Goal: Task Accomplishment & Management: Complete application form

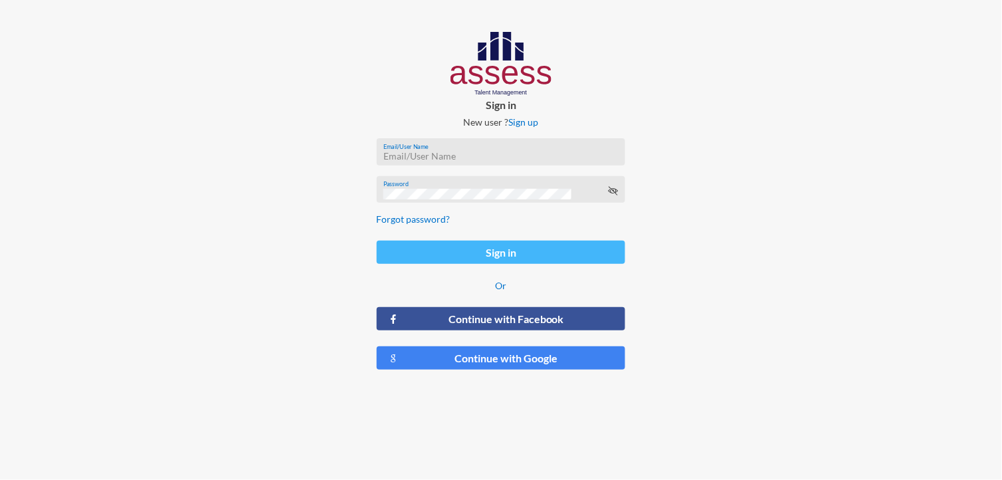
type input "MoaazHany-RME"
click at [452, 241] on button "Sign in" at bounding box center [501, 252] width 249 height 23
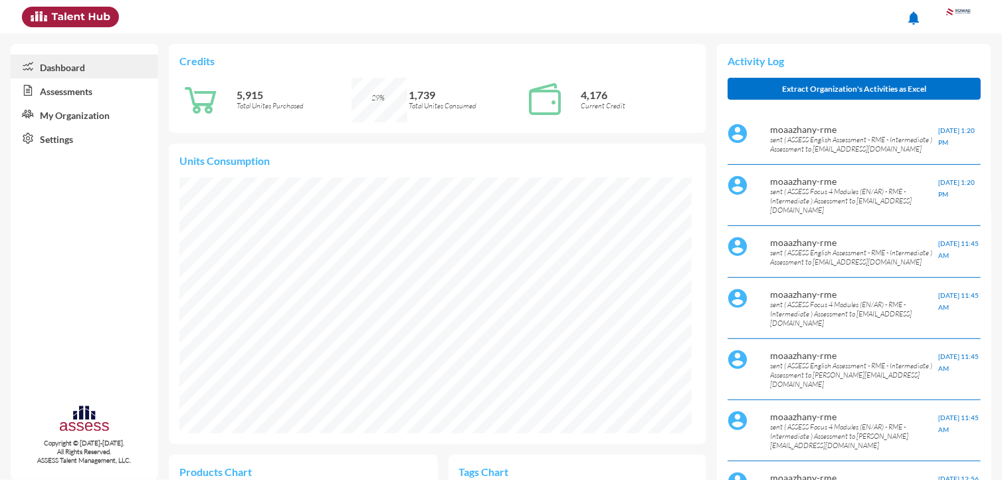
click at [76, 95] on link "Assessments" at bounding box center [85, 90] width 148 height 24
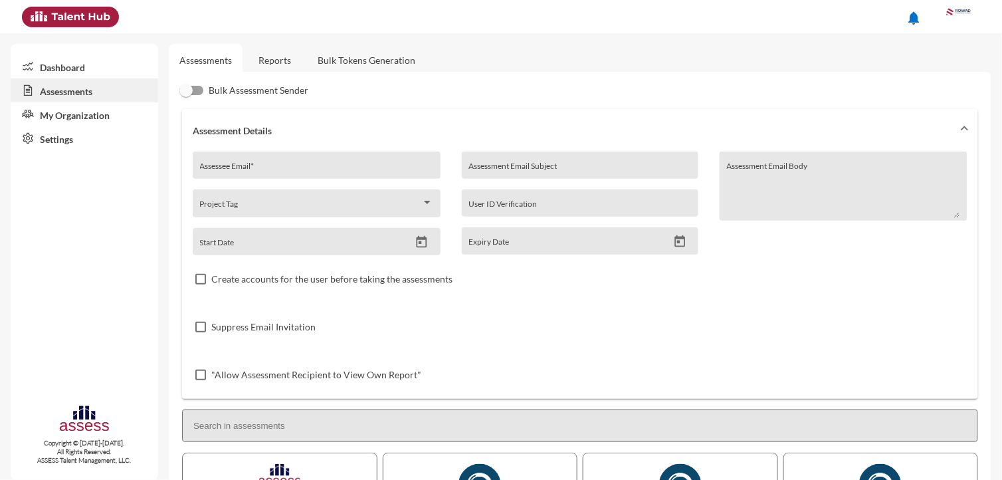
click at [265, 171] on input "Assessee Email *" at bounding box center [317, 170] width 234 height 11
paste input "[EMAIL_ADDRESS][DOMAIN_NAME]"
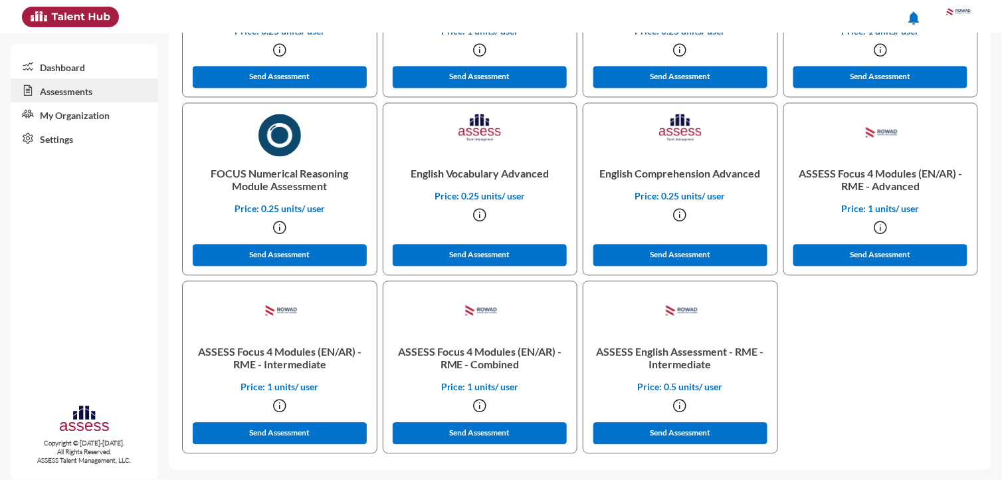
scroll to position [527, 0]
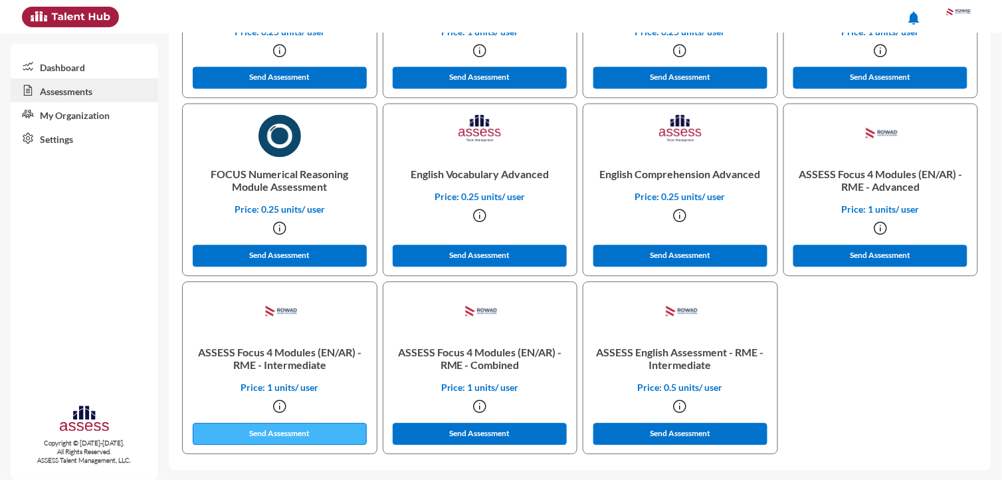
type input "[EMAIL_ADDRESS][DOMAIN_NAME]"
click at [286, 433] on button "Send Assessment" at bounding box center [280, 434] width 174 height 22
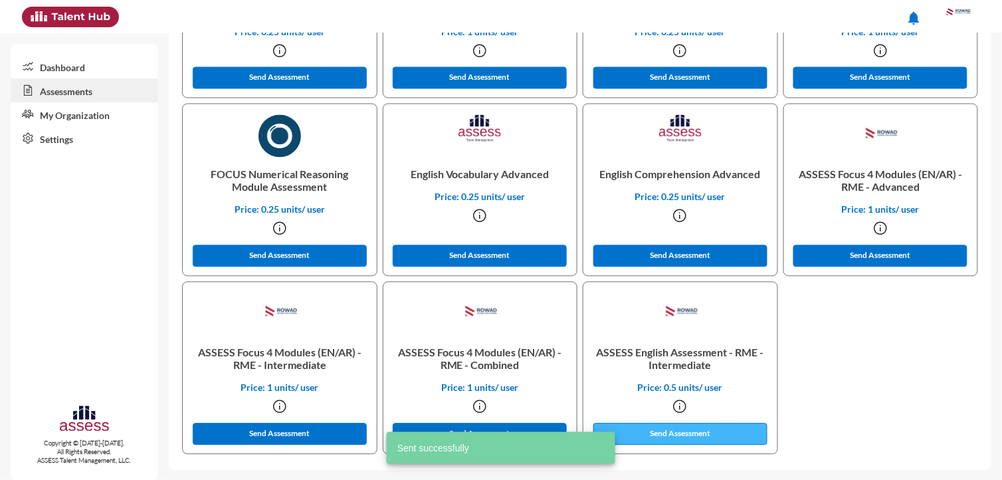
click at [613, 437] on snack-bar-container "Sent successfully" at bounding box center [501, 448] width 229 height 32
click at [669, 433] on button "Send Assessment" at bounding box center [680, 434] width 174 height 22
click at [812, 403] on div "FOCUS Logical Reasoning Module Assessment Price: 0.25 units/ user Send Assessme…" at bounding box center [580, 193] width 802 height 534
